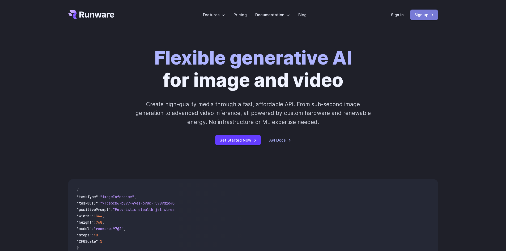
click at [417, 15] on link "Sign up" at bounding box center [424, 15] width 28 height 10
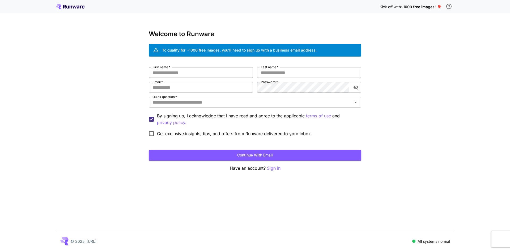
click at [218, 75] on input "First name   *" at bounding box center [201, 72] width 104 height 11
click at [235, 76] on input "First name   *" at bounding box center [201, 72] width 104 height 11
type input "*****"
type input "**********"
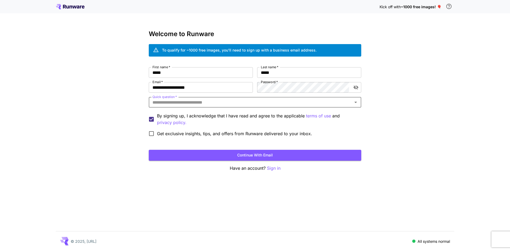
click at [238, 107] on div "Quick question   *" at bounding box center [255, 102] width 212 height 11
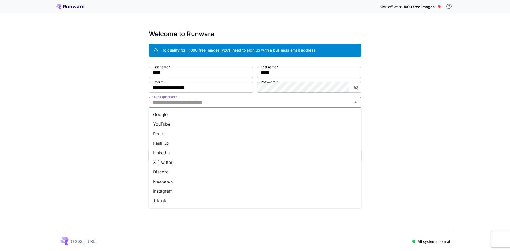
click at [220, 112] on li "Google" at bounding box center [255, 115] width 212 height 10
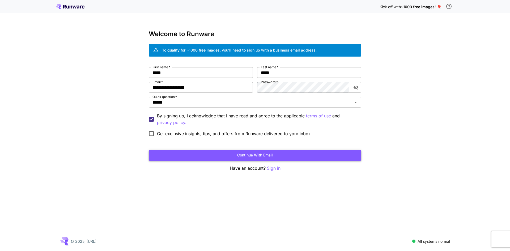
click at [195, 154] on button "Continue with email" at bounding box center [255, 155] width 212 height 11
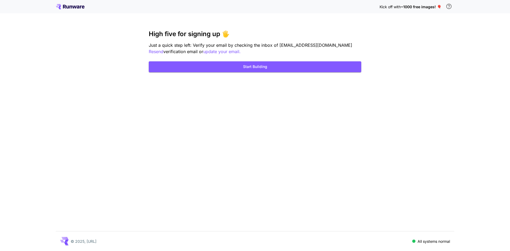
click at [251, 125] on div "Kick off with ~1000 free images! 🎈 High five for signing up 🖐️ Just a quick ste…" at bounding box center [255, 125] width 510 height 251
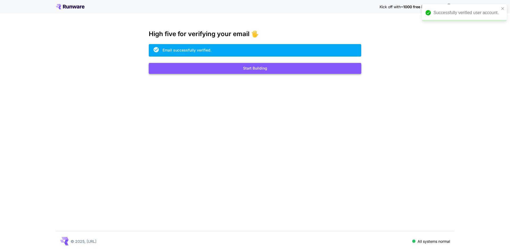
click at [249, 68] on button "Start Building" at bounding box center [255, 68] width 212 height 11
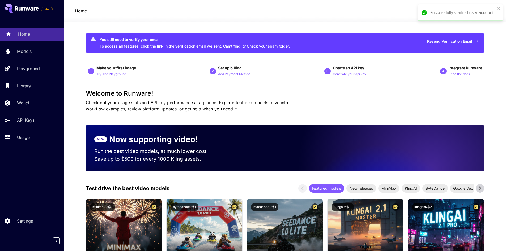
click at [39, 37] on div "Home" at bounding box center [38, 34] width 41 height 6
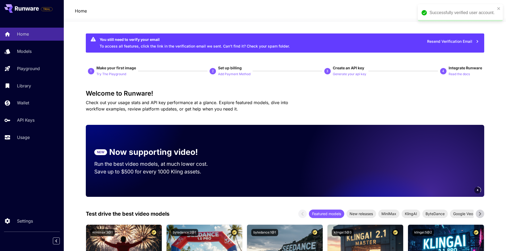
click at [498, 6] on div "Successfully verified user account." at bounding box center [460, 12] width 85 height 17
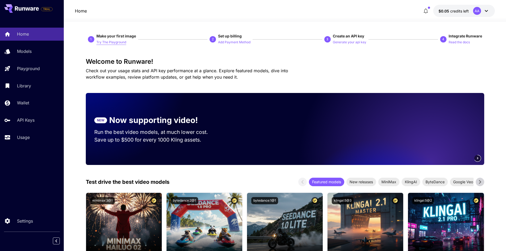
click at [119, 41] on p "Try The Playground" at bounding box center [111, 42] width 30 height 5
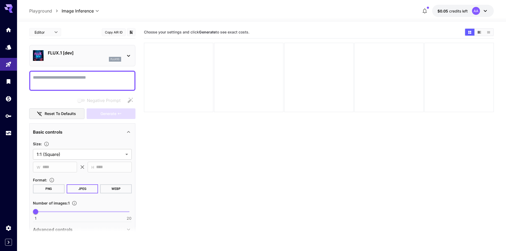
click at [124, 55] on div "FLUX.1 [dev] flux1d" at bounding box center [82, 56] width 99 height 16
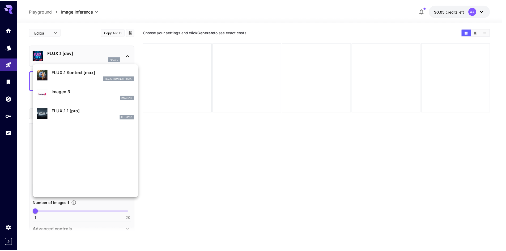
scroll to position [294, 0]
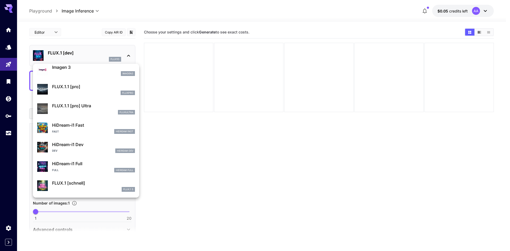
click at [170, 158] on div at bounding box center [255, 125] width 510 height 251
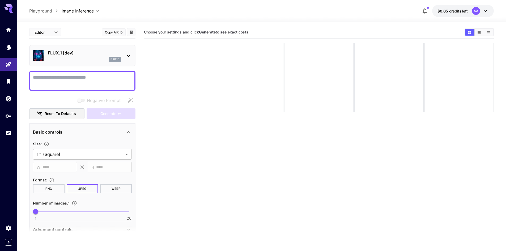
click at [120, 56] on div "FLUX.1 [dev] flux1d" at bounding box center [84, 56] width 73 height 12
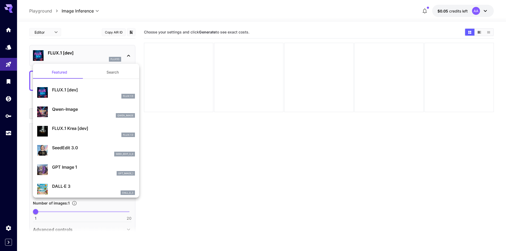
click at [53, 33] on div at bounding box center [255, 125] width 510 height 251
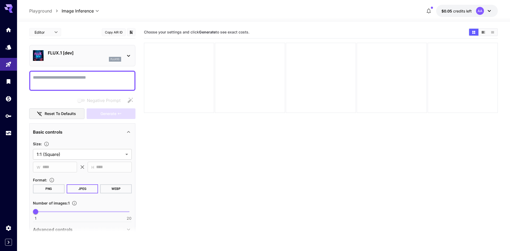
click at [55, 33] on body "**********" at bounding box center [255, 146] width 510 height 293
click at [49, 56] on li "JSON" at bounding box center [45, 53] width 32 height 10
type input "****"
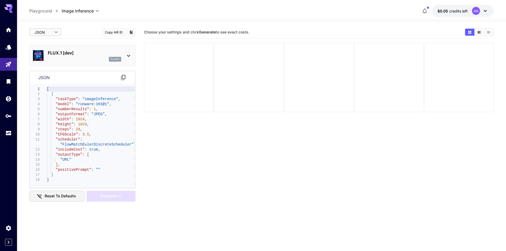
click at [122, 61] on div "FLUX.1 [dev] flux1d" at bounding box center [82, 56] width 99 height 16
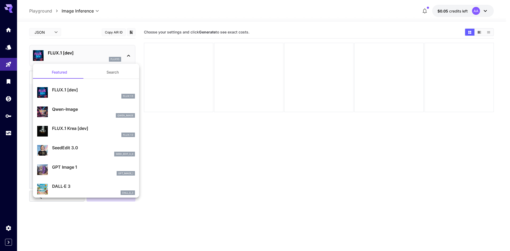
click at [102, 110] on p "Qwen-Image" at bounding box center [93, 109] width 83 height 6
type input "**"
type input "***"
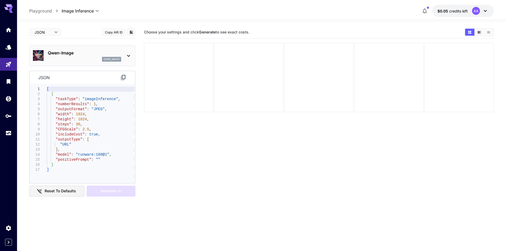
click at [104, 90] on div "[ { "taskType" : "imageInference" , "numberResults" : 1 , "outputFormat" : "JPE…" at bounding box center [91, 134] width 88 height 94
paste textarea "**********"
type textarea "**********"
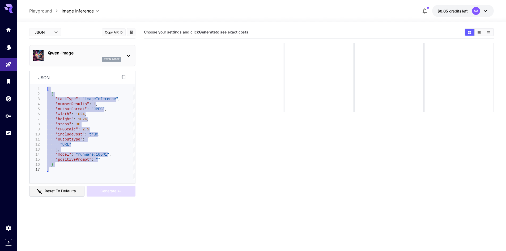
click at [121, 54] on p "Qwen-Image" at bounding box center [84, 53] width 73 height 6
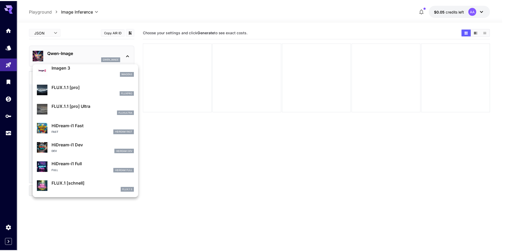
scroll to position [294, 0]
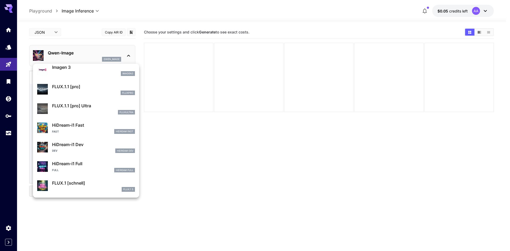
click at [185, 142] on div at bounding box center [255, 125] width 510 height 251
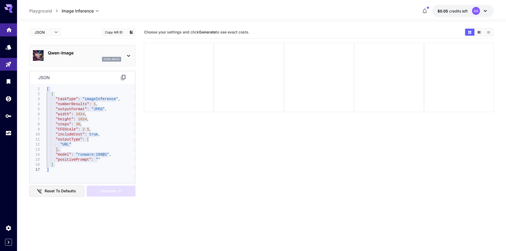
click at [8, 32] on link at bounding box center [8, 29] width 17 height 13
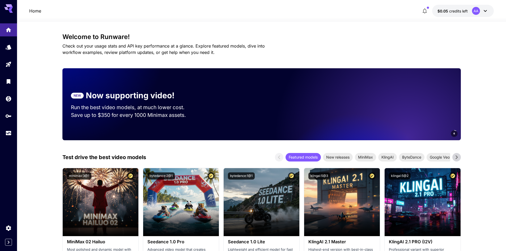
scroll to position [133, 0]
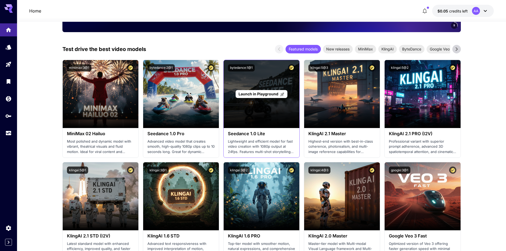
click at [260, 95] on span "Launch in Playground" at bounding box center [258, 94] width 40 height 5
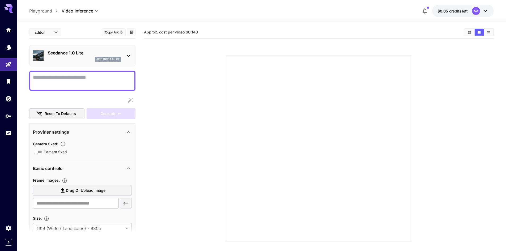
click at [107, 84] on textarea "Camera fixed" at bounding box center [82, 80] width 99 height 13
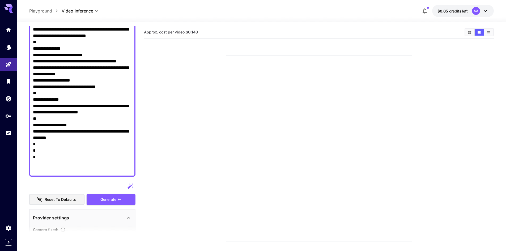
scroll to position [266, 0]
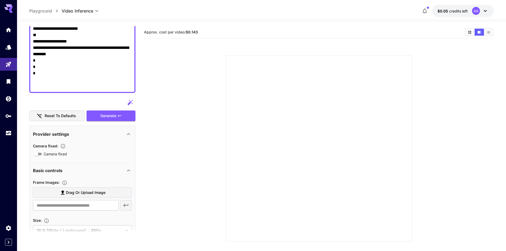
type textarea "**********"
click at [62, 146] on icon "button" at bounding box center [62, 145] width 5 height 5
click at [113, 114] on div "Generate" at bounding box center [111, 115] width 49 height 11
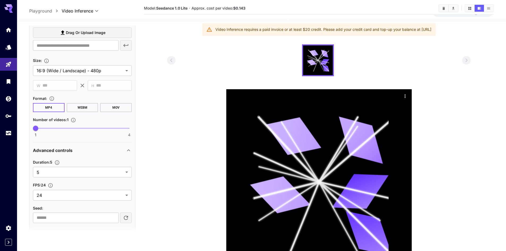
scroll to position [64, 0]
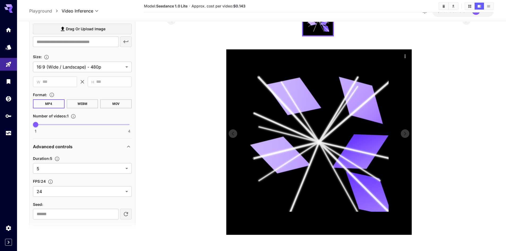
click at [316, 132] on icon at bounding box center [318, 141] width 139 height 139
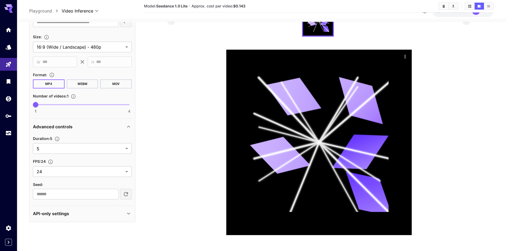
scroll to position [0, 0]
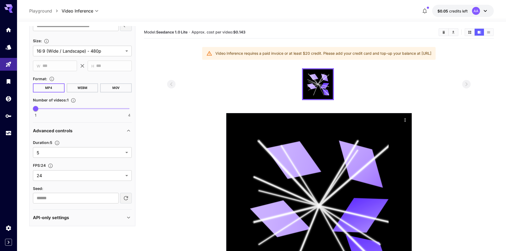
drag, startPoint x: 204, startPoint y: 163, endPoint x: 205, endPoint y: 75, distance: 88.4
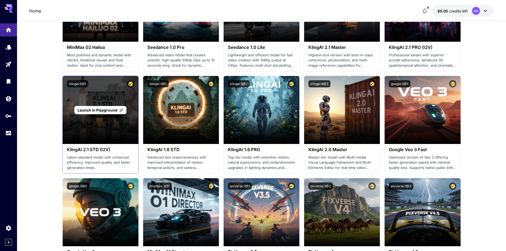
scroll to position [266, 0]
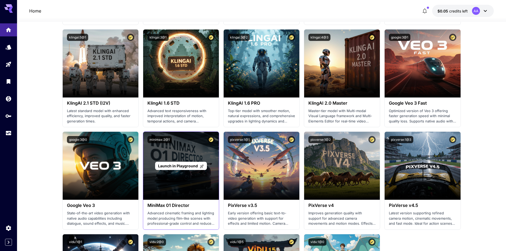
click at [179, 163] on div "Launch in Playground" at bounding box center [181, 166] width 52 height 8
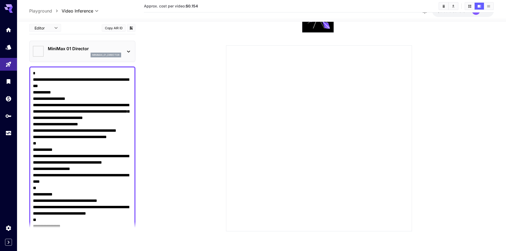
type input "*"
click at [122, 138] on textarea "Negative Prompt" at bounding box center [82, 210] width 99 height 280
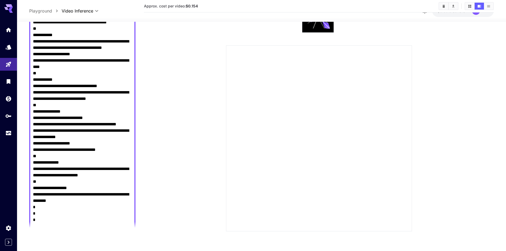
scroll to position [274, 0]
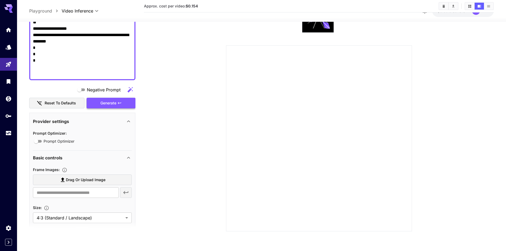
click at [117, 103] on div "Generate" at bounding box center [111, 102] width 49 height 11
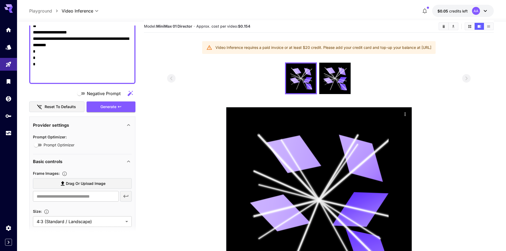
scroll to position [0, 0]
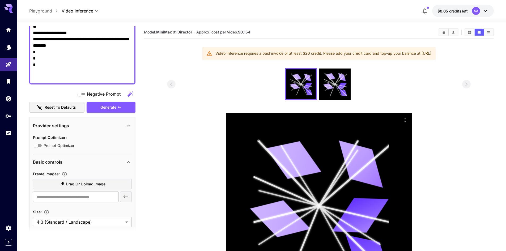
click at [466, 10] on span "credits left" at bounding box center [458, 11] width 19 height 5
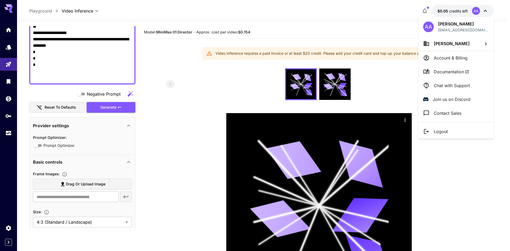
click at [464, 10] on div at bounding box center [255, 125] width 510 height 251
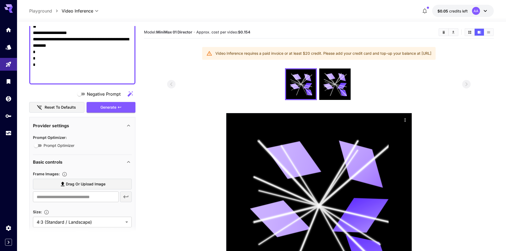
drag, startPoint x: 190, startPoint y: 173, endPoint x: 374, endPoint y: 39, distance: 227.7
click at [466, 12] on span "credits left" at bounding box center [458, 11] width 19 height 5
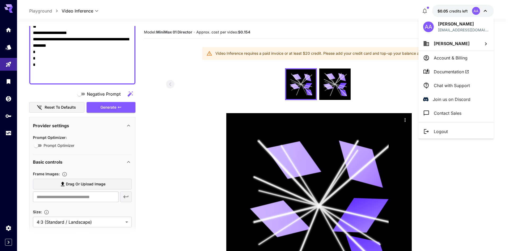
click at [456, 56] on p "Account & Billing" at bounding box center [451, 58] width 34 height 6
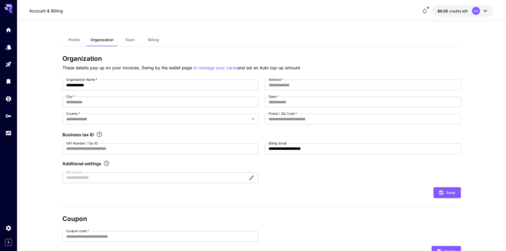
drag, startPoint x: 334, startPoint y: 140, endPoint x: 328, endPoint y: 65, distance: 75.2
click at [158, 41] on span "Billing" at bounding box center [153, 39] width 11 height 5
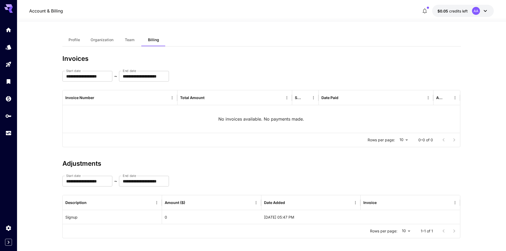
click at [9, 10] on icon at bounding box center [10, 8] width 4 height 3
click at [9, 99] on icon "Wallet" at bounding box center [9, 97] width 6 height 6
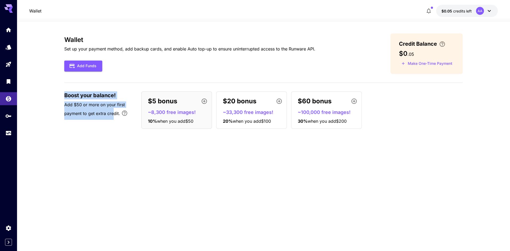
drag, startPoint x: 65, startPoint y: 94, endPoint x: 113, endPoint y: 115, distance: 52.4
click at [113, 115] on div "Boost your balance! Add $50 or more on your first payment to get extra credit." at bounding box center [100, 105] width 72 height 28
click at [112, 134] on div "Wallet Set up your payment method, add backup cards, and enable Auto top-up to …" at bounding box center [263, 136] width 398 height 206
click at [15, 4] on div at bounding box center [8, 6] width 17 height 13
click at [9, 7] on icon at bounding box center [8, 7] width 8 height 6
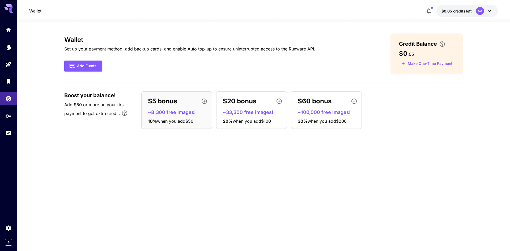
click at [11, 10] on icon at bounding box center [10, 11] width 4 height 3
click at [9, 33] on link at bounding box center [8, 29] width 17 height 13
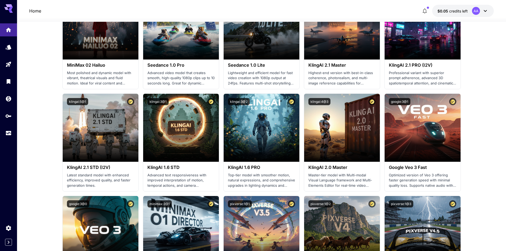
scroll to position [319, 0]
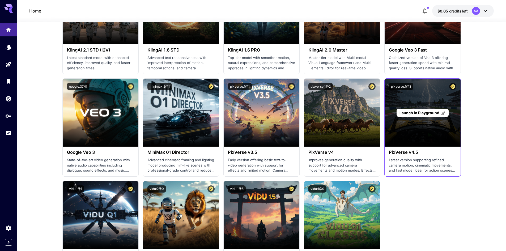
click at [428, 113] on span "Launch in Playground" at bounding box center [419, 112] width 40 height 5
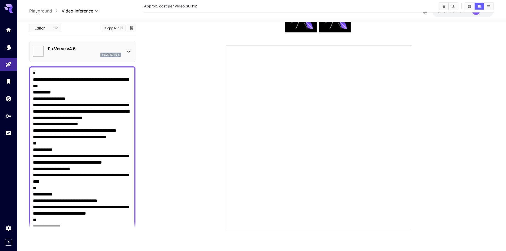
type input "******"
type input "**********"
type input "****"
type input "*"
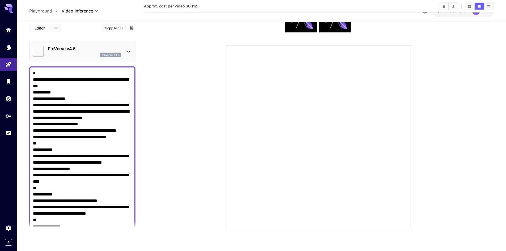
type input "**"
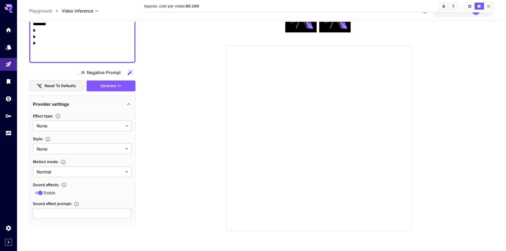
scroll to position [292, 0]
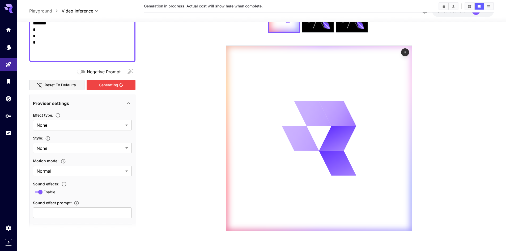
click at [117, 87] on div "Generating" at bounding box center [111, 84] width 49 height 11
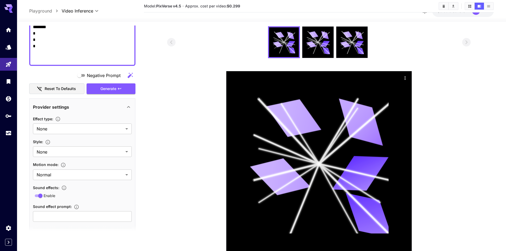
drag, startPoint x: 290, startPoint y: 34, endPoint x: 253, endPoint y: 42, distance: 37.3
click at [267, 44] on div at bounding box center [319, 42] width 304 height 32
click at [412, 82] on section at bounding box center [319, 141] width 304 height 230
click at [408, 78] on button "Actions" at bounding box center [405, 78] width 8 height 8
click at [405, 76] on div "Actions" at bounding box center [404, 78] width 5 height 6
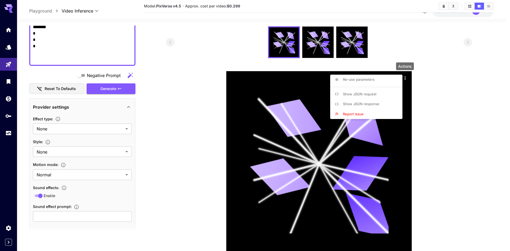
click at [390, 41] on div at bounding box center [255, 125] width 510 height 251
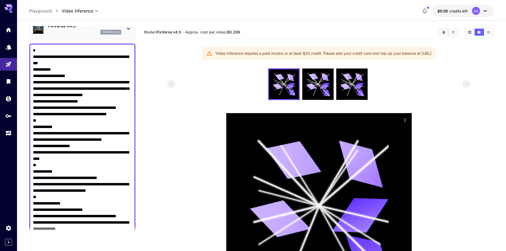
scroll to position [27, 0]
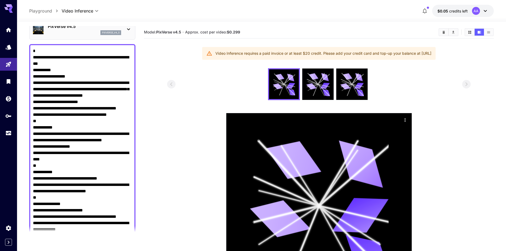
drag, startPoint x: 71, startPoint y: 166, endPoint x: 27, endPoint y: 46, distance: 127.5
click at [27, 46] on section "**********" at bounding box center [261, 168] width 489 height 293
